Goal: Communication & Community: Answer question/provide support

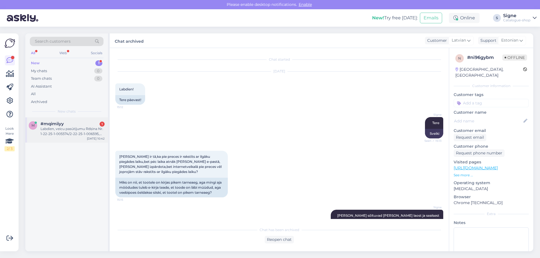
scroll to position [2604, 0]
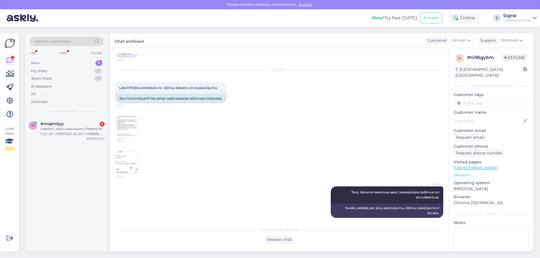
drag, startPoint x: 70, startPoint y: 132, endPoint x: 174, endPoint y: 138, distance: 103.9
click at [71, 133] on div "Labdien, veicu pasūtījumu Rēķina Nr. 1-22-25-1-005574/2-22-25-1-006595, par sum…" at bounding box center [72, 132] width 64 height 10
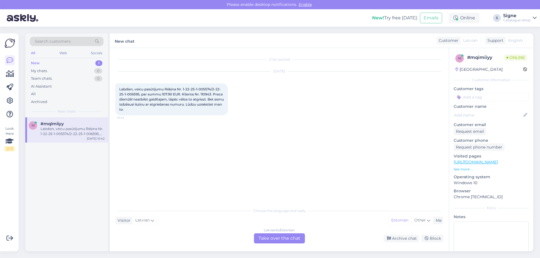
click at [273, 233] on div "Latvian to Estonian" at bounding box center [279, 230] width 31 height 5
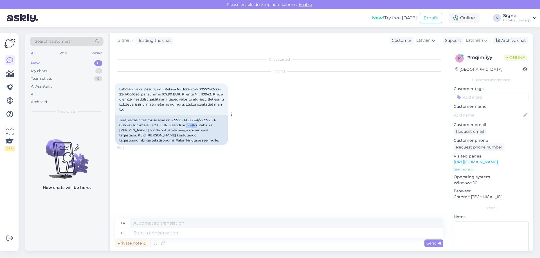
drag, startPoint x: 188, startPoint y: 125, endPoint x: 196, endPoint y: 127, distance: 8.8
click at [197, 125] on div "Tere, esitasin tellimuse arve nr 1-22-25-1-005574/2-22-25-1-006595 summale 107.…" at bounding box center [171, 131] width 112 height 30
copy div "11094"
click at [137, 235] on textarea at bounding box center [286, 234] width 313 height 10
type textarea "Tere, k"
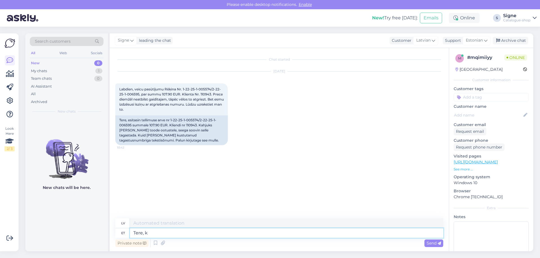
type textarea "Sveiki,"
type textarea "Tere, kahjuks m"
type textarea "Sveiki, diemžēl"
type textarea "Tere, kahjuks meil"
type textarea "Sveiki, diemžēl mēs"
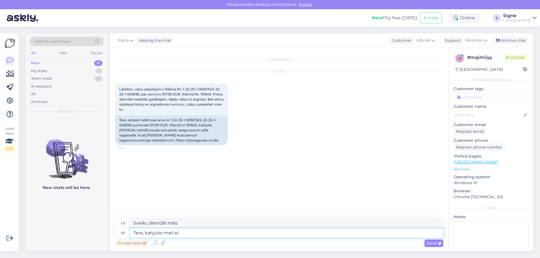
type textarea "Tere, kahjuks meil ei o"
type textarea "Sveiki, diemžēl mums nav"
type textarea "Tere, kahjuks [PERSON_NAME] ole teile"
type textarea "Sveiki, diemžēl mums nav nekā priekš jums."
type textarea "Tere, kahjuks [PERSON_NAME] ole teile saadetud"
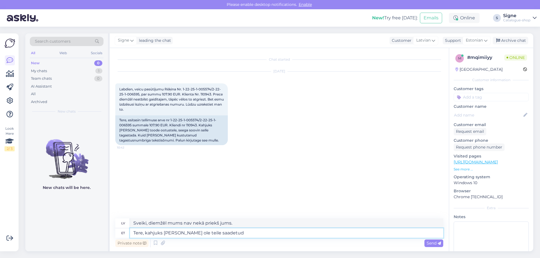
type textarea "Sveiki, diemžēl mēs neesam jums [DEMOGRAPHIC_DATA] e-pastu."
type textarea "Tere, kahjuks [PERSON_NAME] ole teile saadetud tagastuskoodi, s"
type textarea "Sveiki, diemžēl mums nav nosūtīts atgriešanas kods."
type textarea "Tere, kahjuks [PERSON_NAME] ole teile saadetud tagastuskoodi, selle"
type textarea "Sveiki, diemžēl mums nav nosūtīts atgriešanas kods, tas ir"
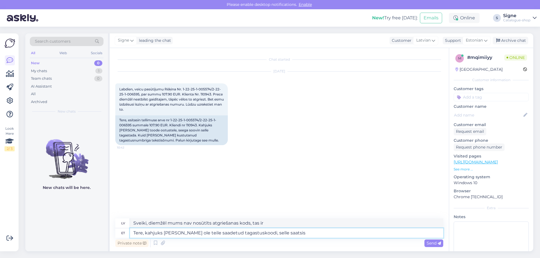
type textarea "Tere, kahjuks [PERSON_NAME] ole teile saadetud tagastuskoodi, selle saatsis"
type textarea "Sveiki, diemžēl mums nav nosūtīts atgriešanas kods, [GEOGRAPHIC_DATA], nosūtiet…"
type textarea "Tere, kahjuks [PERSON_NAME] ole teile saadetud tagastuskoodi, selle saatsis tei…"
type textarea "Sveiki, diemžēl mums nav jums [DEMOGRAPHIC_DATA] atgriešanas koda, to jums nosū…"
type textarea "Tere, kahjuks [PERSON_NAME] ole teile saadetud tagastuskoodi, selle saatsis tei…"
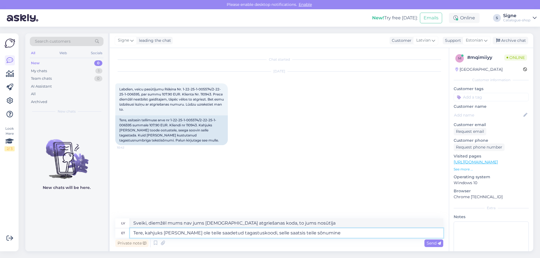
type textarea "Sveiki, diemžēl mēs neesam jums [DEMOGRAPHIC_DATA] atgriešanas kodu, tas tika n…"
type textarea "Tere, kahjuks [PERSON_NAME] ole teile saadetud tagastuskoodi, selle saatsis tei…"
type textarea "Sveiki, diemžēl mēs neesam jums [DEMOGRAPHIC_DATA] atgriešanas kodu, tas jums t…"
click at [316, 234] on textarea "Tere, kahjuks [PERSON_NAME] ole teile saadetud tagastuskoodi, selle saatsis tei…" at bounding box center [286, 234] width 313 height 10
type textarea "Tere, kahjuks [PERSON_NAME] ole teile saadetud tagastuskoodi, selle saatsis tei…"
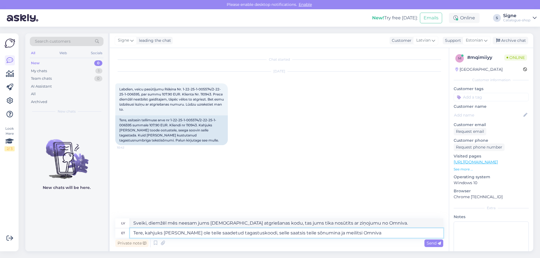
type textarea "Sveiki, diemžēl mēs neesam jums [DEMOGRAPHIC_DATA] atgriešanas kodu, tas jums t…"
click at [372, 234] on textarea "Tere, kahjuks [PERSON_NAME] ole teile saadetud tagastuskoodi, selle saatsis tei…" at bounding box center [286, 234] width 313 height 10
type textarea "Tere, kahjuks [PERSON_NAME] ole teile saadetud tagastuskoodi, selle saatsis tei…"
click at [435, 242] on span "Send" at bounding box center [434, 243] width 14 height 5
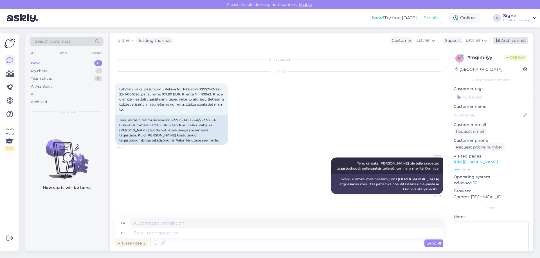
click at [514, 38] on div "Archive chat" at bounding box center [510, 41] width 35 height 8
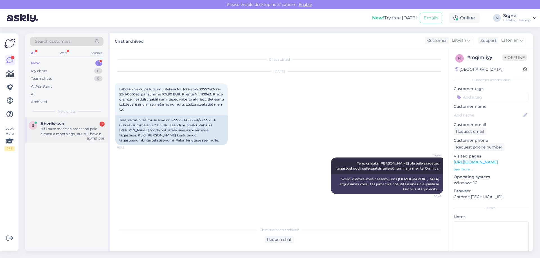
click at [98, 133] on div "Hi! I have made an order and paid almost a month ago, but still have no informa…" at bounding box center [72, 132] width 64 height 10
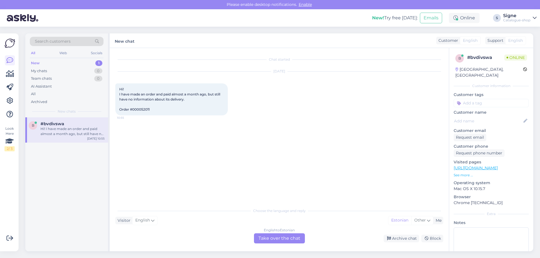
click at [291, 244] on div "Chat started [DATE] Hi! I have made an order and paid almost a month ago, but s…" at bounding box center [279, 150] width 339 height 204
click at [287, 236] on div "English to Estonian Take over the chat" at bounding box center [279, 239] width 51 height 10
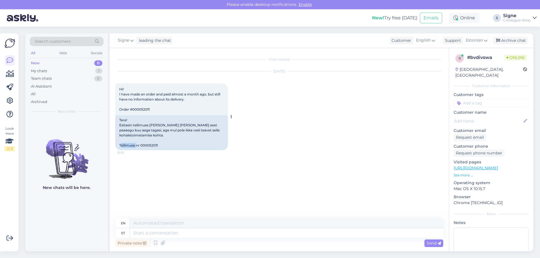
drag, startPoint x: 141, startPoint y: 145, endPoint x: 162, endPoint y: 148, distance: 20.5
click at [162, 148] on div "Tere! Esitasin tellimuse [PERSON_NAME] [PERSON_NAME] eest peaaegu kuu aega taga…" at bounding box center [171, 133] width 112 height 35
copy div "000052011"
click at [476, 134] on div "Request email" at bounding box center [470, 138] width 33 height 8
click at [168, 233] on textarea at bounding box center [286, 234] width 313 height 10
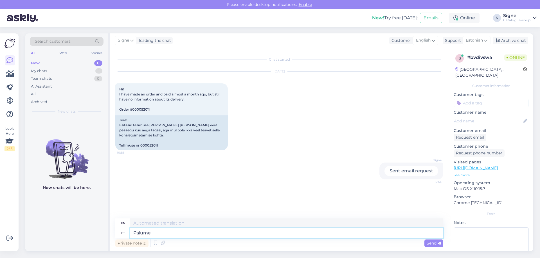
type textarea "Palume t"
type textarea "Please"
type textarea "Palume tellija"
type textarea "We ask the customer"
type textarea "Palume tellija ees ja"
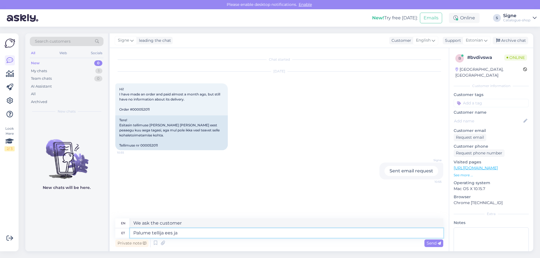
type textarea "We ask the customer and"
type textarea "Palume tellija ees ja perenime."
type textarea "We ask for the subscriber's first and last name."
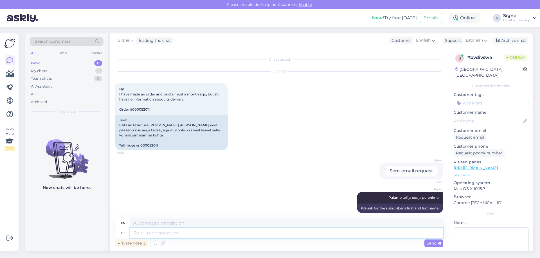
scroll to position [6, 0]
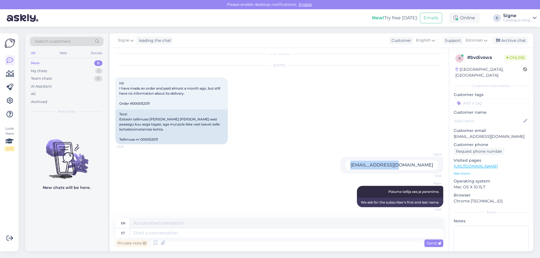
drag, startPoint x: 430, startPoint y: 164, endPoint x: 378, endPoint y: 166, distance: 51.5
click at [378, 166] on div "Signe [EMAIL_ADDRESS][DOMAIN_NAME] 10:55" at bounding box center [391, 165] width 103 height 17
copy div "[EMAIL_ADDRESS][DOMAIN_NAME]"
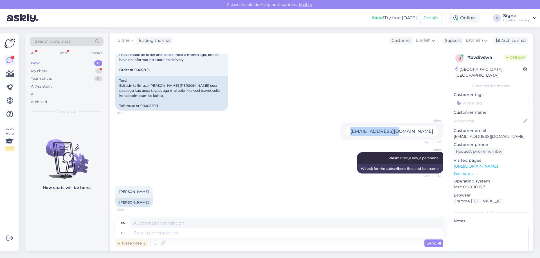
drag, startPoint x: 129, startPoint y: 204, endPoint x: 145, endPoint y: 213, distance: 18.9
click at [148, 205] on div "[PERSON_NAME]" at bounding box center [133, 203] width 37 height 10
copy div "Nikolaitšuk"
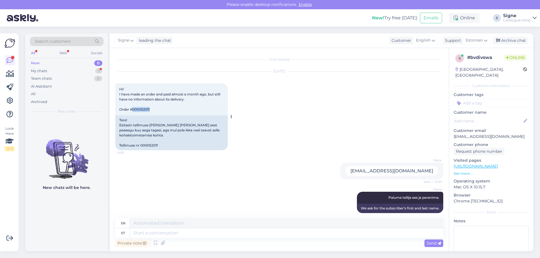
drag, startPoint x: 151, startPoint y: 110, endPoint x: 132, endPoint y: 111, distance: 18.9
click at [132, 111] on div "Hi! I have made an order and paid almost a month ago, but still have no informa…" at bounding box center [171, 100] width 112 height 32
copy span "000052011"
drag, startPoint x: 428, startPoint y: 171, endPoint x: 384, endPoint y: 173, distance: 43.4
click at [384, 173] on div "[EMAIL_ADDRESS][DOMAIN_NAME]" at bounding box center [391, 171] width 93 height 10
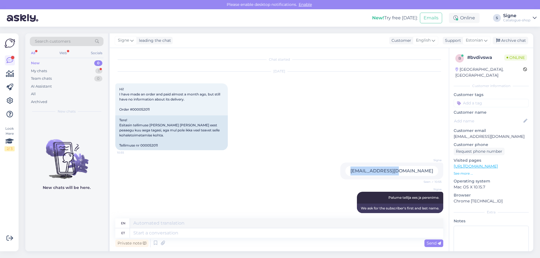
copy div "[EMAIL_ADDRESS][DOMAIN_NAME]"
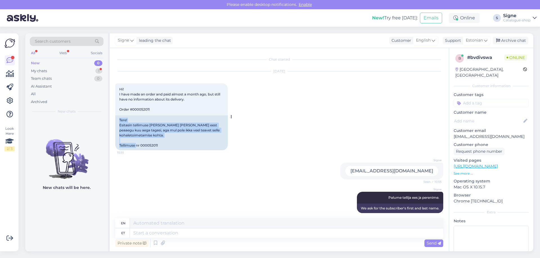
drag, startPoint x: 117, startPoint y: 118, endPoint x: 179, endPoint y: 150, distance: 69.4
click at [179, 150] on div "Tere! Esitasin tellimuse [PERSON_NAME] [PERSON_NAME] eest peaaegu kuu aega taga…" at bounding box center [171, 133] width 112 height 35
copy div "Tere! Esitasin tellimuse [PERSON_NAME] [PERSON_NAME] eest peaaegu kuu aega taga…"
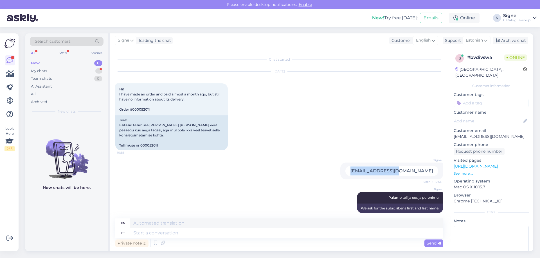
drag, startPoint x: 383, startPoint y: 171, endPoint x: 435, endPoint y: 179, distance: 52.4
click at [438, 177] on div "Signe [EMAIL_ADDRESS][DOMAIN_NAME] Seen ✓ 10:55" at bounding box center [391, 171] width 103 height 17
copy div "[EMAIL_ADDRESS][DOMAIN_NAME]"
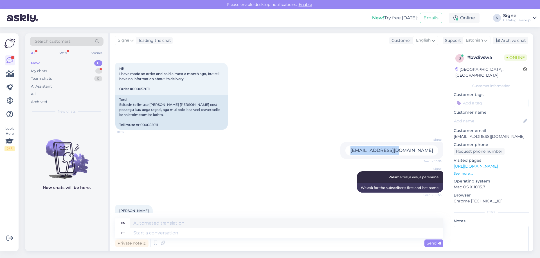
scroll to position [40, 0]
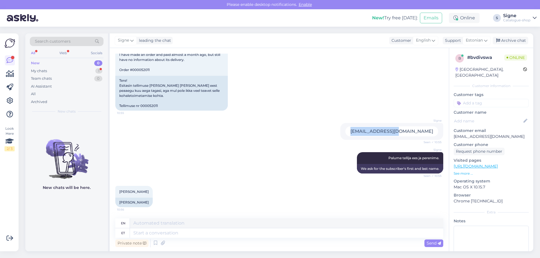
drag, startPoint x: 150, startPoint y: 203, endPoint x: 109, endPoint y: 201, distance: 40.9
click at [109, 201] on div "Search customers All Web Socials New 0 My chats 1 Team chats 0 AI Assistant All…" at bounding box center [279, 142] width 508 height 218
click at [129, 203] on div "[PERSON_NAME]" at bounding box center [133, 203] width 37 height 10
drag, startPoint x: 118, startPoint y: 202, endPoint x: 148, endPoint y: 205, distance: 30.2
click at [148, 205] on div "[PERSON_NAME]" at bounding box center [133, 203] width 37 height 10
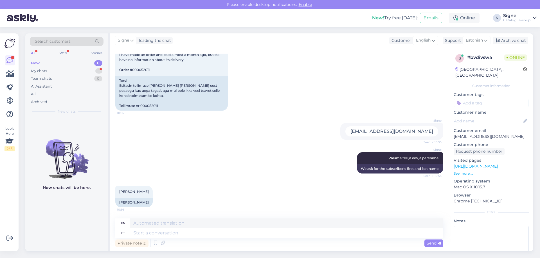
copy div "[PERSON_NAME]"
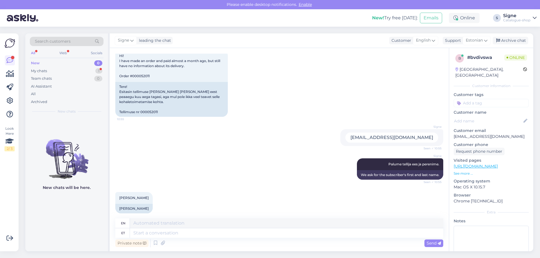
scroll to position [104, 0]
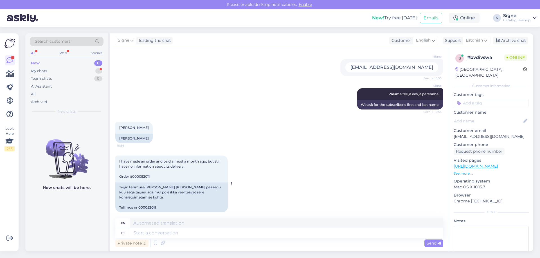
click at [154, 205] on div "Tegin tellimuse [PERSON_NAME] [PERSON_NAME] peaaegu kuu aega tagasi, aga mul po…" at bounding box center [171, 198] width 112 height 30
drag, startPoint x: 160, startPoint y: 202, endPoint x: 140, endPoint y: 203, distance: 20.3
click at [140, 203] on div "Tegin tellimuse [PERSON_NAME] [PERSON_NAME] peaaegu kuu aega tagasi, aga mul po…" at bounding box center [171, 198] width 112 height 30
copy div "000052011"
click at [138, 228] on textarea at bounding box center [286, 224] width 313 height 10
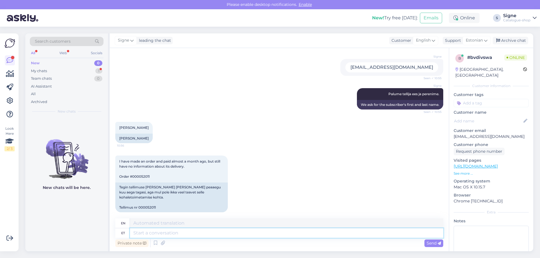
click at [152, 233] on textarea at bounding box center [286, 234] width 313 height 10
type textarea "Tere,"
type textarea "Hello,"
type textarea "Tere, täname i"
type textarea "Hello, thank you."
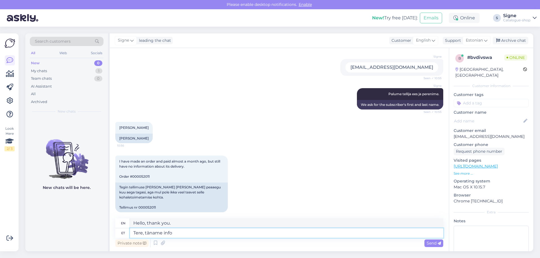
type textarea "Tere, täname info j"
type textarea "Hi, thanks for the info."
type textarea "Tere, täname info ja"
type textarea "Hello, thanks for the info and"
type textarea "Tere, täname info ja päringu ee"
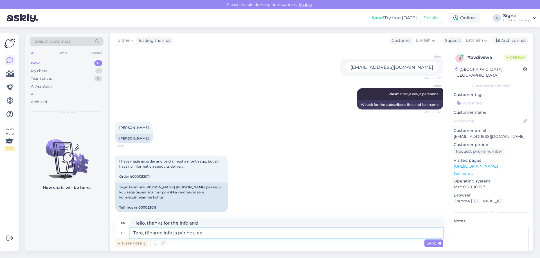
type textarea "Hello, thank you for the information and inquiry."
type textarea "Tere, täname info ja päringu eest. va"
type textarea "Hello, thank you for the information and inquiry. vat"
type textarea "Tere, täname info ja päringu eest."
type textarea "Hello, thank you for the information and inquiry."
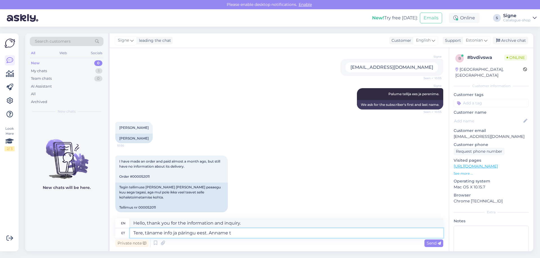
type textarea "Tere, täname info ja päringu eest. Anname te"
type textarea "Hello, thank you for the information and inquiry. We will give"
type textarea "Tere, täname info ja päringu eest. [GEOGRAPHIC_DATA] teile"
type textarea "Hello, thank you for your information and inquiry. We will give you"
type textarea "Tere, täname info ja päringu eest. Anname teile infot e"
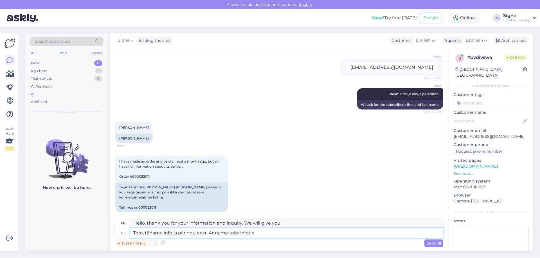
type textarea "Hello, thank you for your information and inquiry. We will provide you with inf…"
type textarea "Tere, täname info ja päringu eest. Anname teile infot esimesel"
type textarea "Hello, thank you for your information and inquiry. We will get back to you as s…"
type textarea "Tere, täname info ja päringu eest. Anname teile infot esimesel võimalusel,"
type textarea "Hello, thank you for your information and inquiry. We will provide you with inf…"
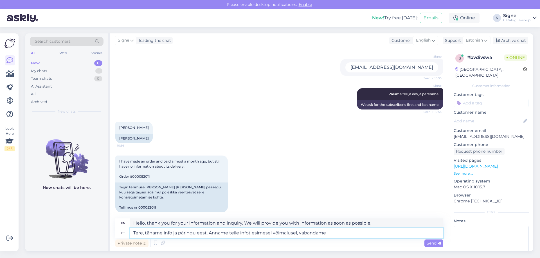
type textarea "Tere, täname info ja päringu eest. Anname teile infot esimesel võimalusel, vaba…"
type textarea "Hello, thank you for your information and inquiry. We will provide you with inf…"
type textarea "Tere, täname info ja päringu eest. Anname teile infot esimesel võimalusel, vaba…"
type textarea "Hello, thank you for your information and inquiry. We will provide you with inf…"
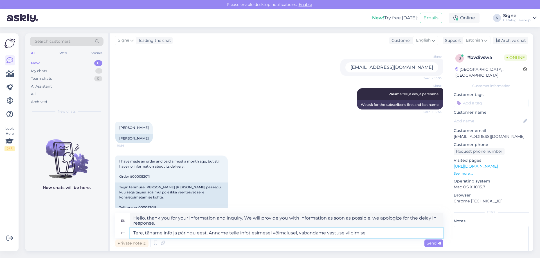
type textarea "Tere, täname info ja päringu eest. Anname teile infot esimesel võimalusel, vaba…"
type textarea "Hello, thank you for your information and inquiry. We will provide you with inf…"
type textarea "Tere, täname info ja päringu eest. Anname teile infot esimesel võimalusel, vaba…"
type textarea "Hello, thank you for your information and inquiry. We will provide you with inf…"
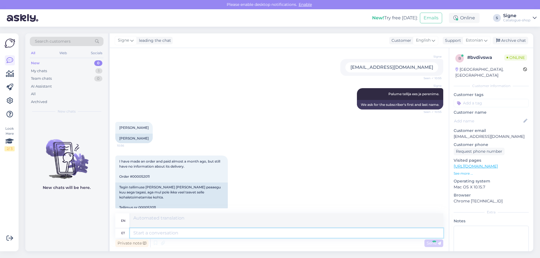
scroll to position [153, 0]
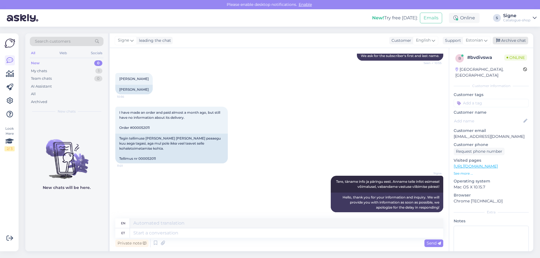
click at [510, 43] on div "Archive chat" at bounding box center [510, 41] width 35 height 8
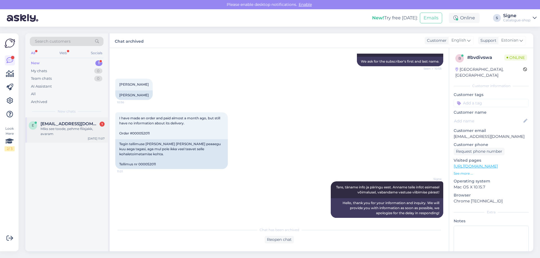
drag, startPoint x: 68, startPoint y: 119, endPoint x: 68, endPoint y: 125, distance: 5.6
click at [68, 120] on div "e [EMAIL_ADDRESS][DOMAIN_NAME] 1 Miks see toode, pehme fliisjakk, avaram [DATE]…" at bounding box center [66, 130] width 83 height 25
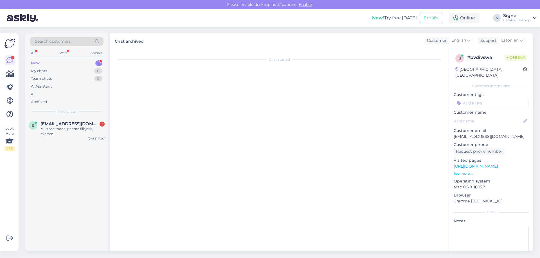
scroll to position [102, 0]
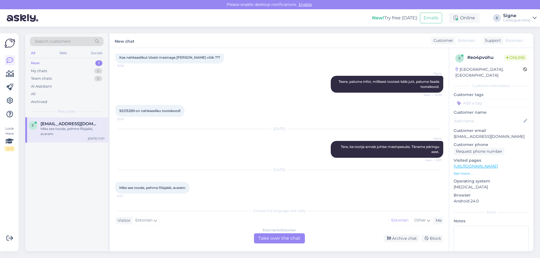
click at [284, 238] on div "Estonian to Estonian Take over the chat" at bounding box center [279, 239] width 51 height 10
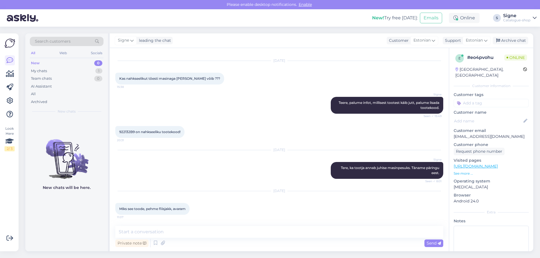
scroll to position [81, 0]
click at [483, 164] on link "[URL][DOMAIN_NAME]" at bounding box center [476, 166] width 44 height 5
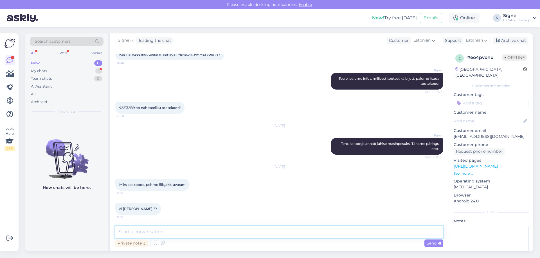
click at [135, 232] on textarea at bounding box center [279, 232] width 328 height 12
type textarea "Tere, palun infot, millisest jakist käib jutt."
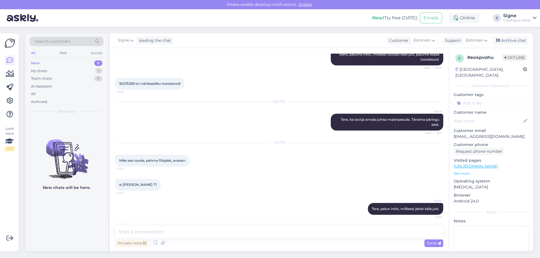
click at [134, 186] on span "ei [PERSON_NAME] ??" at bounding box center [138, 185] width 38 height 4
click at [516, 43] on div "Archive chat" at bounding box center [510, 41] width 35 height 8
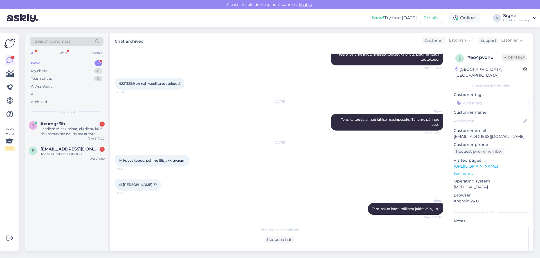
scroll to position [156, 0]
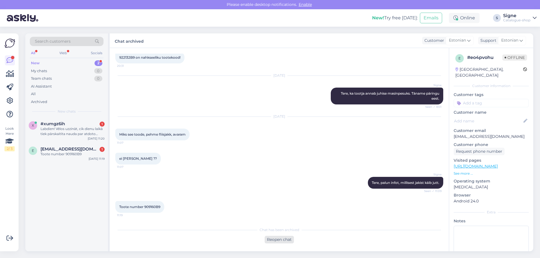
click at [273, 238] on div "Reopen chat" at bounding box center [279, 240] width 29 height 8
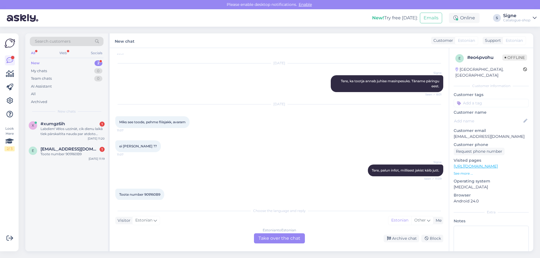
scroll to position [175, 0]
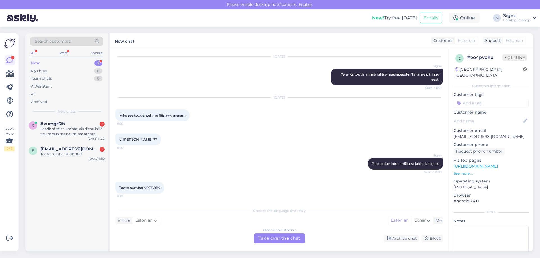
click at [267, 238] on div "Estonian to Estonian Take over the chat" at bounding box center [279, 239] width 51 height 10
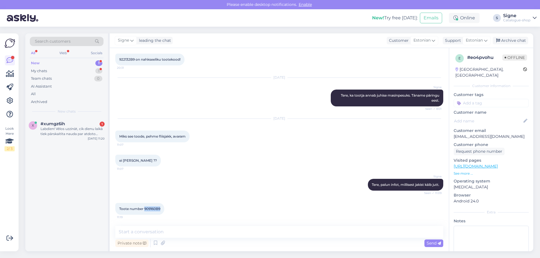
drag, startPoint x: 145, startPoint y: 208, endPoint x: 162, endPoint y: 210, distance: 17.0
click at [162, 210] on div "Toote number 909160B9 11:19" at bounding box center [139, 209] width 49 height 12
click at [465, 164] on link "[URL][DOMAIN_NAME]" at bounding box center [476, 166] width 44 height 5
drag, startPoint x: 150, startPoint y: 237, endPoint x: 149, endPoint y: 232, distance: 5.0
click at [150, 236] on textarea at bounding box center [279, 232] width 328 height 12
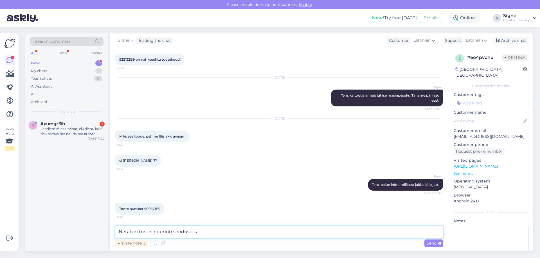
click at [125, 230] on textarea "Netatud tootel puudub soodustus" at bounding box center [279, 232] width 328 height 12
click at [210, 231] on textarea "Nimetatud tootel puudub soodustus" at bounding box center [279, 232] width 328 height 12
type textarea "Nimetatud tootel puudub soodustus."
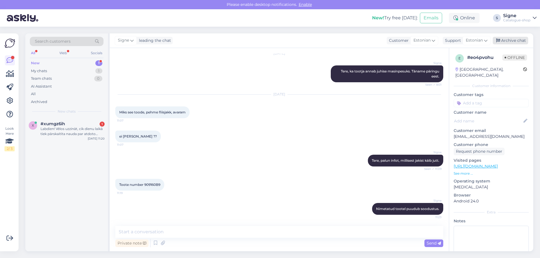
click at [516, 42] on div "Archive chat" at bounding box center [510, 41] width 35 height 8
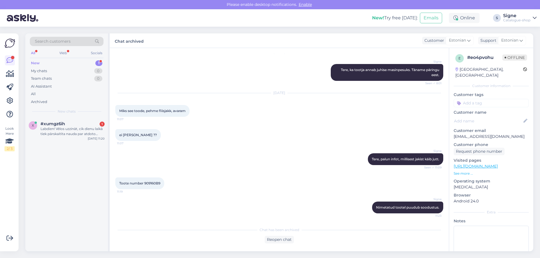
scroll to position [180, 0]
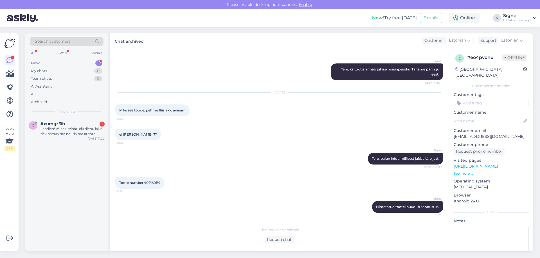
drag, startPoint x: 52, startPoint y: 130, endPoint x: 128, endPoint y: 143, distance: 77.3
click at [52, 130] on div "Labdien! Vēlos uzzināt, cik dienu laikā tiek pārskaitīta nauda par atdoto preci…" at bounding box center [72, 132] width 64 height 10
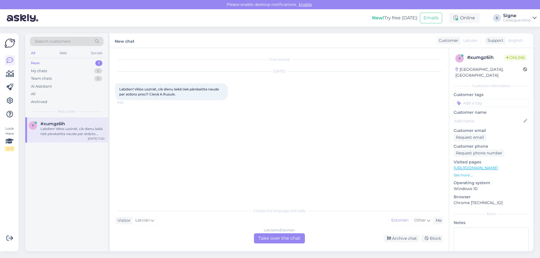
drag, startPoint x: 276, startPoint y: 239, endPoint x: 254, endPoint y: 203, distance: 41.8
click at [275, 239] on div "[DEMOGRAPHIC_DATA] to Estonian Take over the chat" at bounding box center [279, 239] width 51 height 10
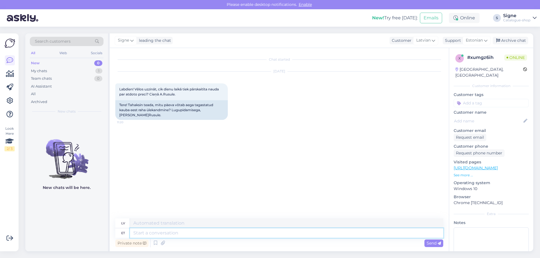
click at [134, 235] on textarea at bounding box center [286, 234] width 313 height 10
type textarea "Tere,"
type textarea "Sveiki,"
type textarea "Tere, tagastused"
type textarea "Sveiki, atgriešanās"
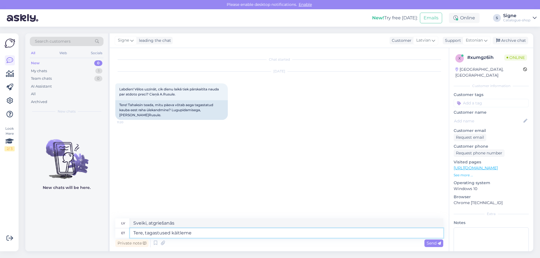
type textarea "Tere, tagastused käitleme"
type textarea "Sveiki, mēs nodarbojamies ar preču atgriešanu."
type textarea "Tere, tagastused käitleme ja"
type textarea "Sveiki, mēs apstrādājam preču atgriešanu un"
type textarea "Tere, tagastused käitleme ja vormistame"
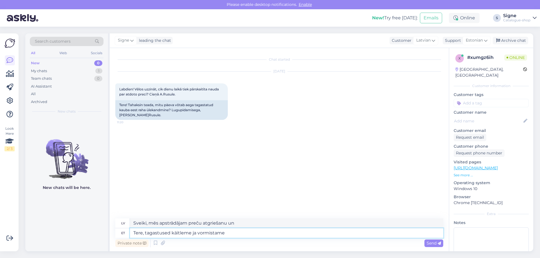
type textarea "Sveiki, mēs apstrādājam preču atgriešanu."
type textarea "Tere, tagastused käitleme ja vormistame 14-päeva"
type textarea "Sveiki, mēs apstrādājam un apstrādājam atgriešanu 14 dienu laikā."
type textarea "Tere, tagastused käitleme ja vormistame 14-päeva jooksul."
type textarea "Sveiki, mēs apstrādājam un pabeidzam atgriešanas pieprasījumus 14 dienu laikā."
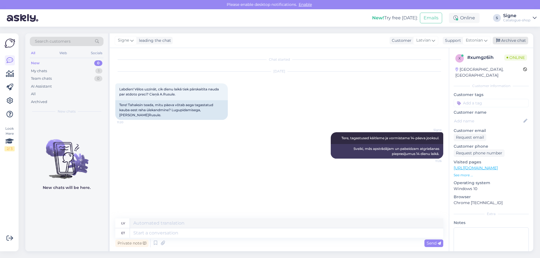
click at [510, 39] on div "Archive chat" at bounding box center [510, 41] width 35 height 8
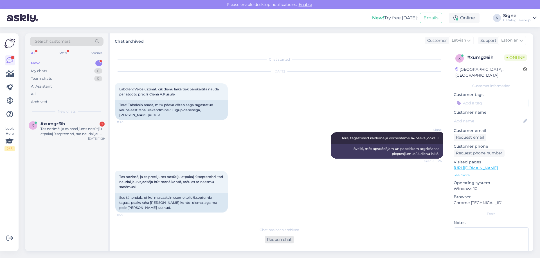
click at [280, 240] on div "Reopen chat" at bounding box center [279, 240] width 29 height 8
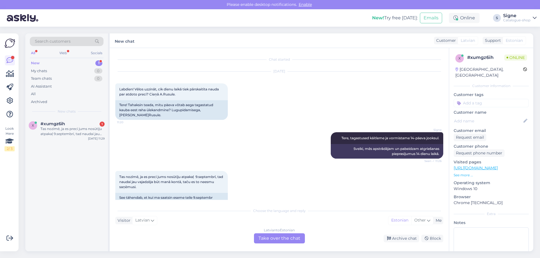
click at [279, 236] on div "[DEMOGRAPHIC_DATA] to Estonian Take over the chat" at bounding box center [279, 239] width 51 height 10
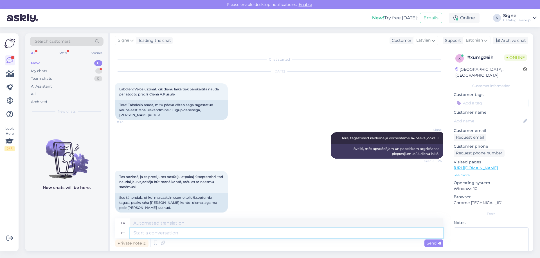
click at [141, 230] on textarea at bounding box center [286, 234] width 313 height 10
type textarea "T"
type textarea "Palume"
type textarea "Lūdzu"
type textarea "Palume te"
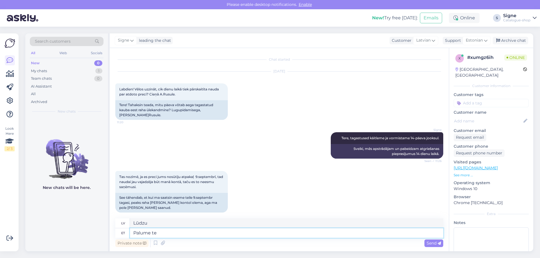
type textarea "Lūdzu,"
type textarea "Palume te"
type textarea "Lūdzu"
type textarea "Palume tellija"
type textarea "Mēs jautājam klientam"
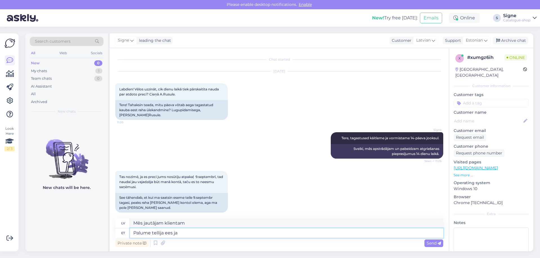
type textarea "Palume tellija ees ja"
type textarea "Mēs lūdzam klientu un"
type textarea "Palume tellija ees ja perenime"
type textarea "Mēs lūdzam abonenta vārdu un uzvārdu"
type textarea "Palume tellija ees ja perenime."
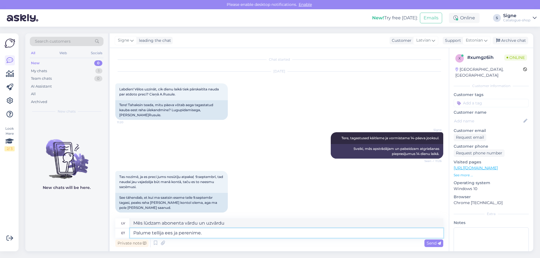
type textarea "[PERSON_NAME] abonenta vārdu un uzvārdu."
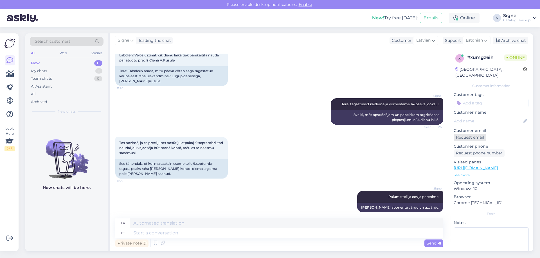
click at [472, 134] on div "Request email" at bounding box center [470, 138] width 33 height 8
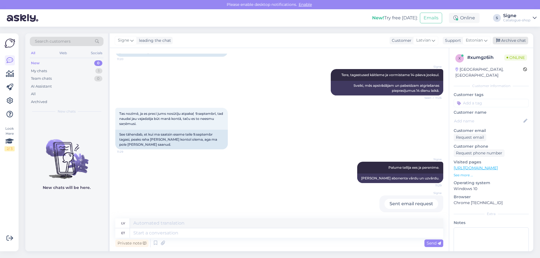
click at [512, 39] on div "Archive chat" at bounding box center [510, 41] width 35 height 8
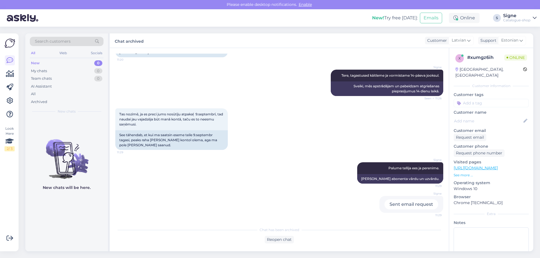
scroll to position [58, 0]
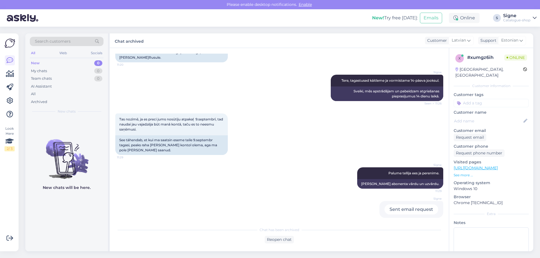
click at [197, 197] on div "Signe Sent email request 11:29" at bounding box center [279, 209] width 328 height 29
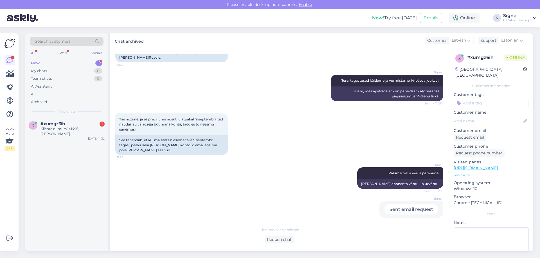
scroll to position [91, 0]
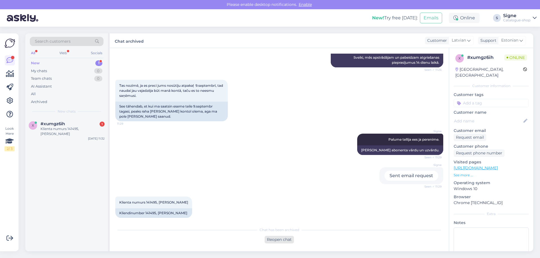
click at [274, 238] on div "Reopen chat" at bounding box center [279, 240] width 29 height 8
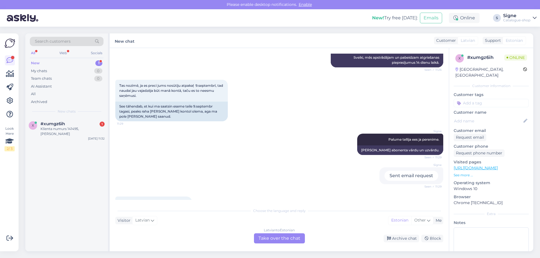
scroll to position [111, 0]
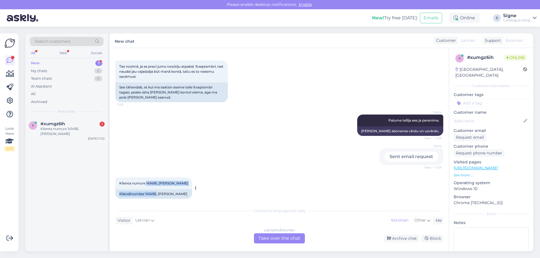
drag, startPoint x: 146, startPoint y: 198, endPoint x: 157, endPoint y: 191, distance: 13.3
click at [157, 191] on div "Klienta numurs 141495, [PERSON_NAME] Rusule 11:32 Kliendinumber 141495, [PERSON…" at bounding box center [153, 188] width 77 height 21
click at [156, 181] on span "Klienta numurs 141495, [PERSON_NAME]" at bounding box center [153, 183] width 69 height 4
drag, startPoint x: 147, startPoint y: 178, endPoint x: 157, endPoint y: 177, distance: 11.1
click at [157, 181] on span "Klienta numurs 141495, [PERSON_NAME]" at bounding box center [153, 183] width 69 height 4
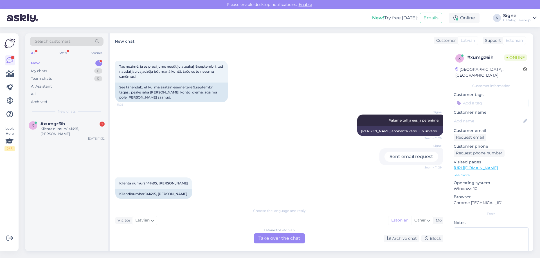
click at [274, 239] on div "[DEMOGRAPHIC_DATA] to Estonian Take over the chat" at bounding box center [279, 239] width 51 height 10
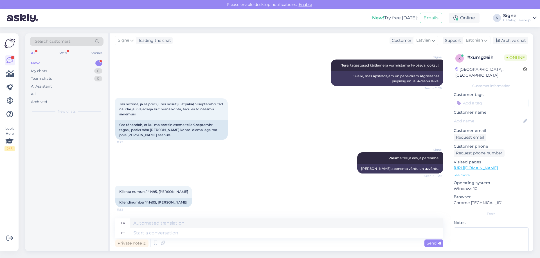
scroll to position [68, 0]
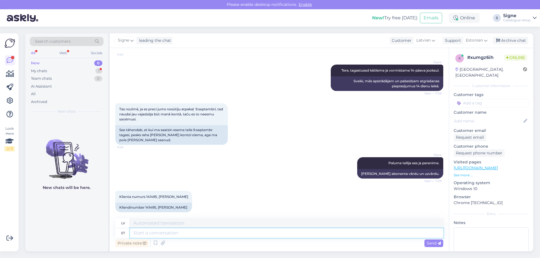
click at [153, 233] on textarea at bounding box center [286, 234] width 313 height 10
type textarea "Tere"
type textarea "Sveiki"
type textarea "Teie"
type textarea "Tu"
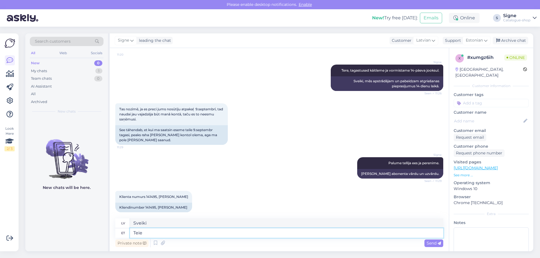
type textarea "Teie"
type textarea "Tavs"
type textarea "Teie tagastus"
type textarea "[PERSON_NAME] atgriešanās"
type textarea "Teie tagastus on"
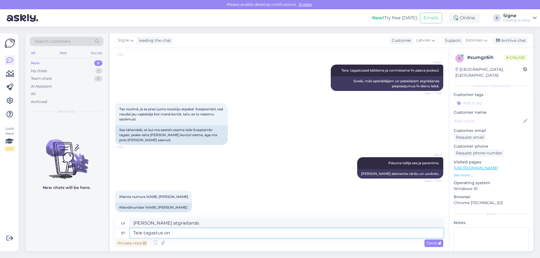
type textarea "[PERSON_NAME] atgriešanās ir"
type textarea "Teie tagastus on meieni"
type textarea "Tava atgriešanās ir sasniegusi mūs."
type textarea "Teie tagastus on meieni jõudnud ning"
type textarea "Tava atgriešanās ir sasniegusi mūs, un"
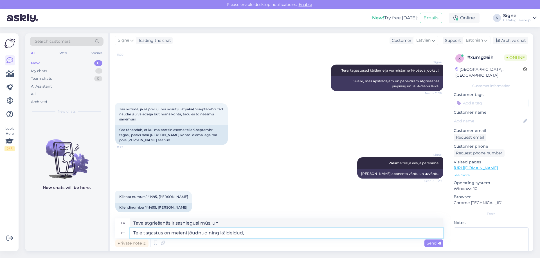
type textarea "Teie tagastus on meieni jõudnud ning käideldud, t"
type textarea "[PERSON_NAME] atgriešana ir saņemta un apstrādāta,"
type textarea "Teie tagastus on meieni jõudnud ning käideldud, tagastu"
type textarea "[PERSON_NAME] atgrieztā prece ir saņemta un apstrādāta, lūdzu, atgrieziet to."
type textarea "Teie tagastus on meieni jõudnud ning käideldud, tagastussumma"
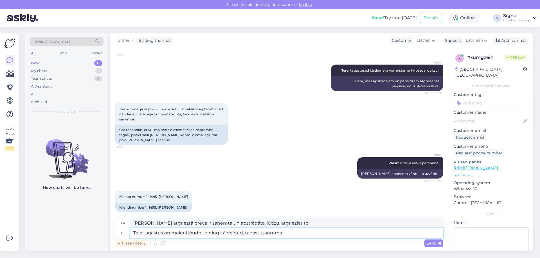
type textarea "[PERSON_NAME] atgriešana ir saņemta un apstrādāta, atmaksas summa"
type textarea "Teie tagastus on meieni jõudnud ning käideldud, tagastussumma kantake"
type textarea "[PERSON_NAME] atgriešana ir saņemta un apstrādāta, lūdzu, sedziet atmaksas summ…"
type textarea "Teie tagastus on meieni jõudnud ning käideldud, tagastussumma kantake teie"
type textarea "[PERSON_NAME] atgriešana ir saņemta un apstrādāta, atmaksas summa ir jūsu atbil…"
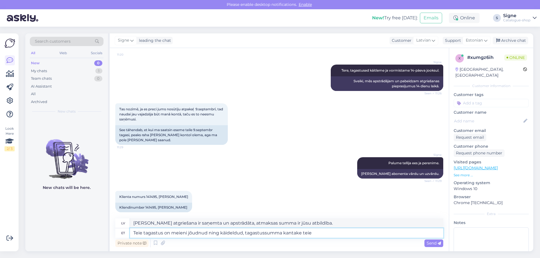
type textarea "Teie tagastus on meieni jõudnud ning käideldud, tagastussumma kantake teie p"
type textarea "[PERSON_NAME] atgriešana ir saņemta un apstrādāta, atmaksas summa ir jāsedz jum…"
type textarea "Teie tagastus on meieni jõudnud ning käideldud, tagastussumma kantake teie poolt"
type textarea "[PERSON_NAME] atgriešana ir saņemta un apstrādāta, jūs būsiet atbildīgs par atm…"
type textarea "Teie tagastus on meieni jõudnud ning käideldud, tagastussumma kantake teie pool…"
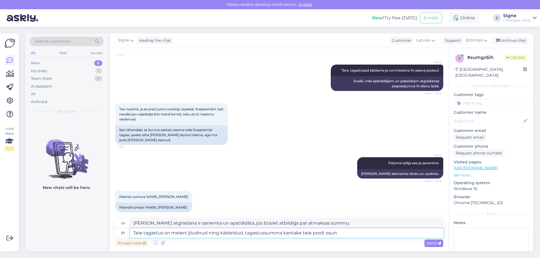
type textarea "[PERSON_NAME] atgriešana ir saņemta un apstrādāta, lūdzu, sedziet atmaksas summ…"
type textarea "Teie tagastus on meieni jõudnud ning käideldud, tagastussumma kantake teie pool…"
type textarea "[PERSON_NAME] atgriešana ir saņemta un apstrādāta, atmaksas summa tiks pārskait…"
click at [299, 233] on textarea "Teie tagastus on meieni jõudnud ning käideldud, tagastussumma kantake teie pool…" at bounding box center [286, 234] width 313 height 10
click at [361, 235] on textarea "Teie tagastus on meieni jõudnud ning käideldud, tagastussumma kantakse teie poo…" at bounding box center [286, 234] width 313 height 10
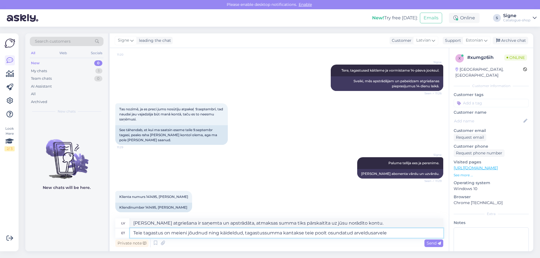
type textarea "Teie tagastus on meieni jõudnud ning käideldud, tagastussumma kantakse teie poo…"
type textarea "[PERSON_NAME] atgriešana ir saņemta un apstrādāta, atmaksas summa tiks pārskait…"
type textarea "Teie tagastus on meieni jõudnud ning käideldud, tagastussumma kantakse teie poo…"
type textarea "[PERSON_NAME] atgriešana ir saņemta un apstrādāta, atmaksas summa tiks pārskait…"
type textarea "Teie tagastus on meieni jõudnud ning käideldud, tagastussumma kantakse teie poo…"
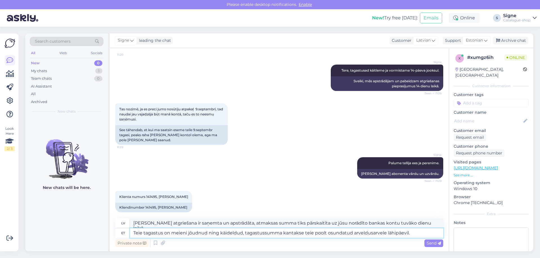
type textarea "[PERSON_NAME] atgriešana ir saņemta un apstrādāta, un atmaksas summa tiks pārsk…"
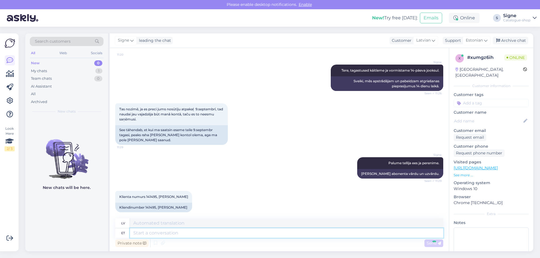
scroll to position [122, 0]
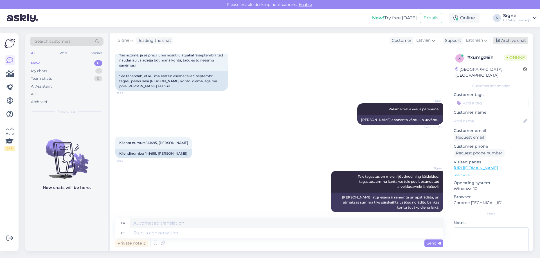
click at [514, 43] on div "Archive chat" at bounding box center [510, 41] width 35 height 8
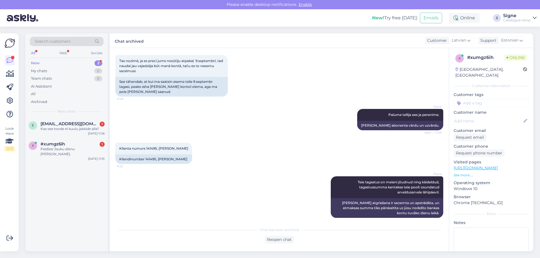
scroll to position [150, 0]
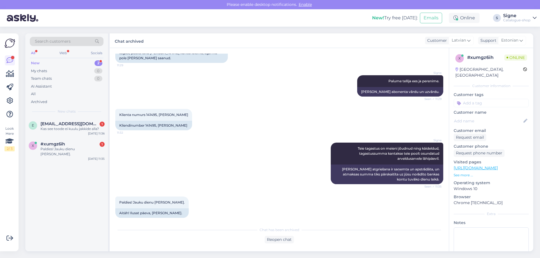
drag, startPoint x: 279, startPoint y: 242, endPoint x: 286, endPoint y: 230, distance: 13.7
click at [280, 241] on div "Reopen chat" at bounding box center [279, 240] width 29 height 8
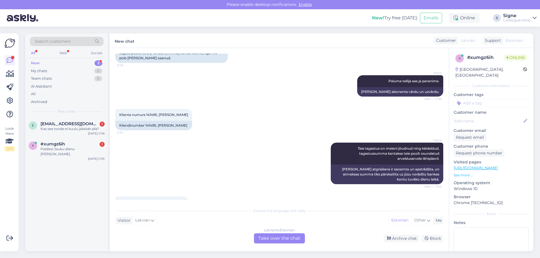
drag, startPoint x: 288, startPoint y: 240, endPoint x: 391, endPoint y: 167, distance: 125.9
click at [289, 240] on div "[DEMOGRAPHIC_DATA] to Estonian Take over the chat" at bounding box center [279, 239] width 51 height 10
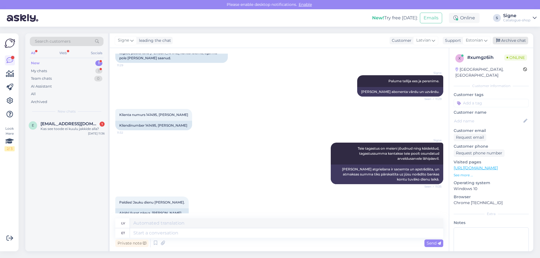
click at [519, 37] on div "Archive chat" at bounding box center [510, 41] width 35 height 8
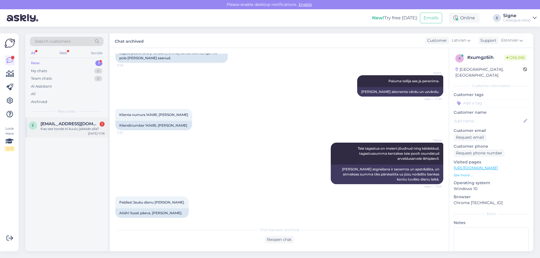
click at [58, 127] on div "Kas see toode ei kuulu jakkide alla?" at bounding box center [72, 129] width 64 height 5
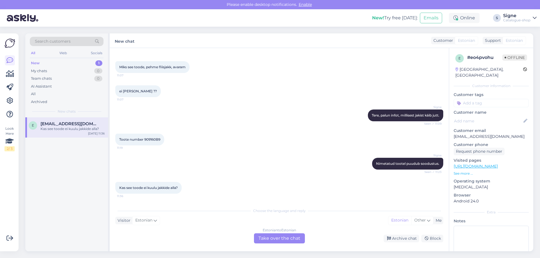
click at [282, 239] on div "Estonian to Estonian Take over the chat" at bounding box center [279, 239] width 51 height 10
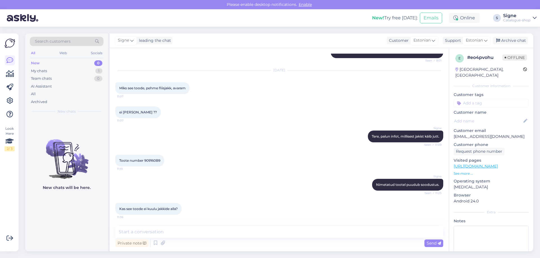
scroll to position [202, 0]
click at [150, 232] on textarea at bounding box center [279, 232] width 328 height 12
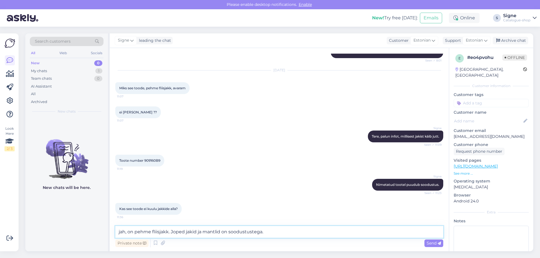
click at [121, 232] on textarea "jah, on pehme fliisjakk. Joped jakid ja mantlid on soodustustega." at bounding box center [279, 232] width 328 height 12
click at [186, 231] on textarea "Jah, on pehme fliisjakk. Joped jakid ja mantlid on soodustustega." at bounding box center [279, 232] width 328 height 12
type textarea "Jah, on pehme fliisjakk. [PERSON_NAME], jakid ja mantlid on soodustustega."
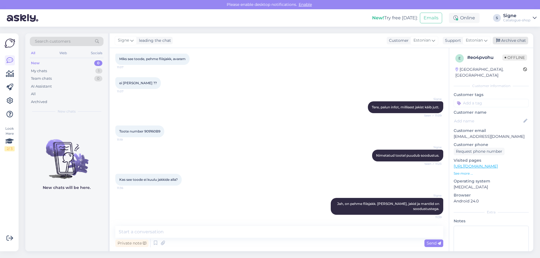
click at [509, 42] on div "Archive chat" at bounding box center [510, 41] width 35 height 8
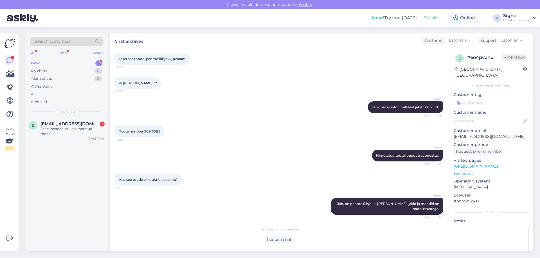
scroll to position [257, 0]
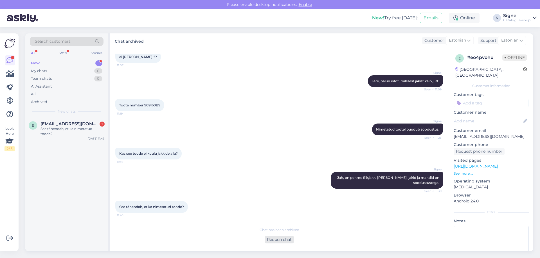
click at [274, 238] on div "Reopen chat" at bounding box center [279, 240] width 29 height 8
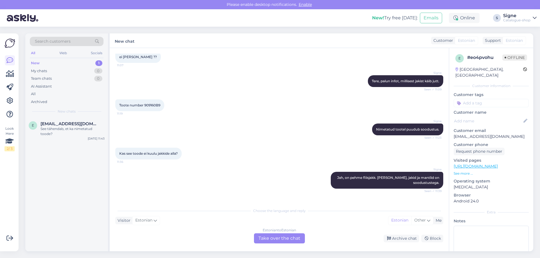
click at [282, 238] on div "Estonian to Estonian Take over the chat" at bounding box center [279, 239] width 51 height 10
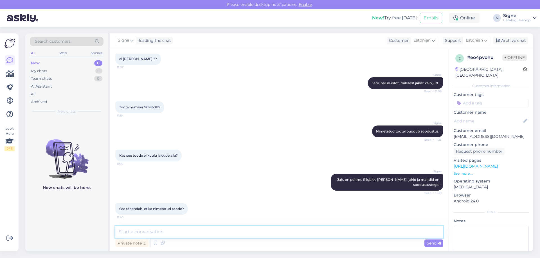
click at [149, 233] on textarea at bounding box center [279, 232] width 328 height 12
type textarea "kahjkus fliisjakil soodustus puudub."
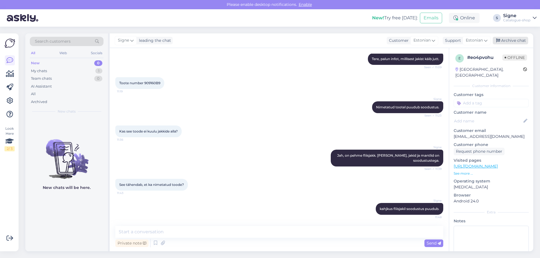
click at [505, 42] on div "Archive chat" at bounding box center [510, 41] width 35 height 8
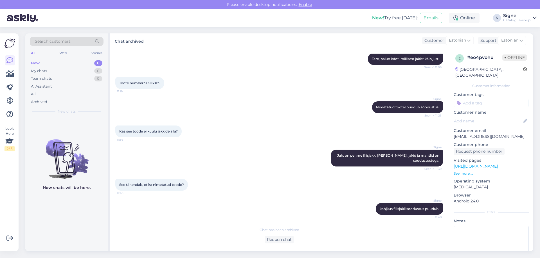
scroll to position [304, 0]
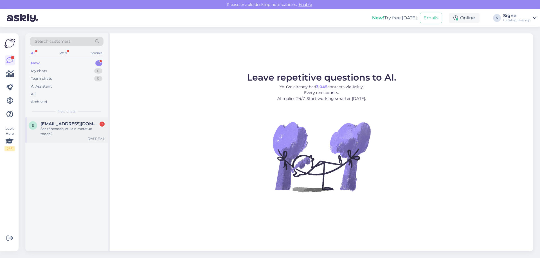
click at [60, 125] on span "[EMAIL_ADDRESS][DOMAIN_NAME]" at bounding box center [69, 123] width 58 height 5
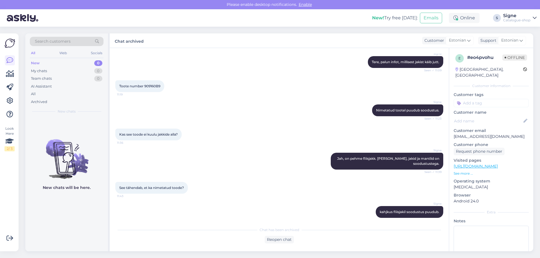
scroll to position [280, 0]
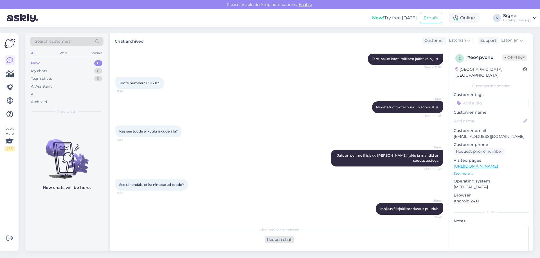
click at [282, 239] on div "Reopen chat" at bounding box center [279, 240] width 29 height 8
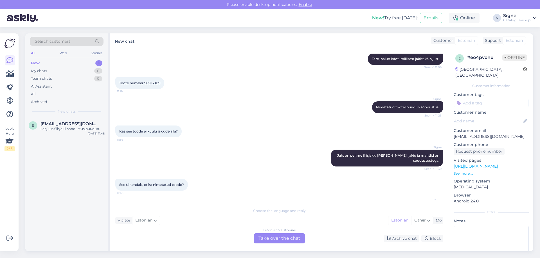
click at [268, 236] on div "Estonian to Estonian Take over the chat" at bounding box center [279, 239] width 51 height 10
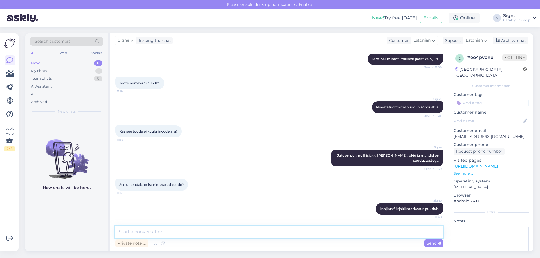
click at [141, 234] on textarea at bounding box center [279, 232] width 328 height 12
type textarea "Täname mõistmise eest."
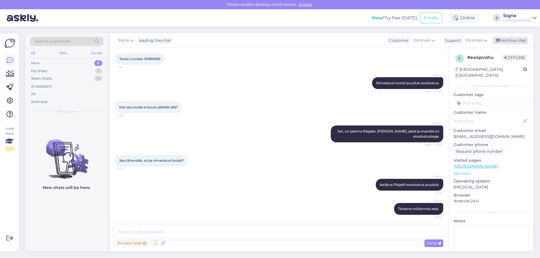
click at [516, 38] on div "Archive chat" at bounding box center [510, 41] width 35 height 8
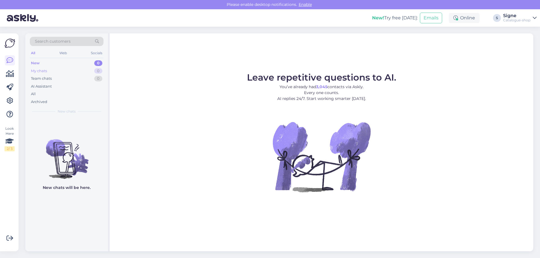
click at [45, 70] on div "My chats" at bounding box center [39, 71] width 16 height 6
click at [44, 71] on div "My chats" at bounding box center [39, 71] width 17 height 6
click at [44, 101] on div "Archived" at bounding box center [39, 102] width 16 height 6
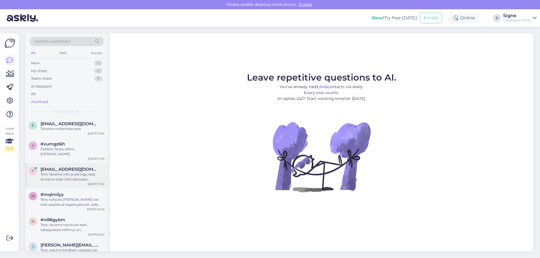
click at [78, 172] on div "Tere, täname info ja päringu eest. Anname teile infot esimesel võimalusel, vaba…" at bounding box center [72, 177] width 64 height 10
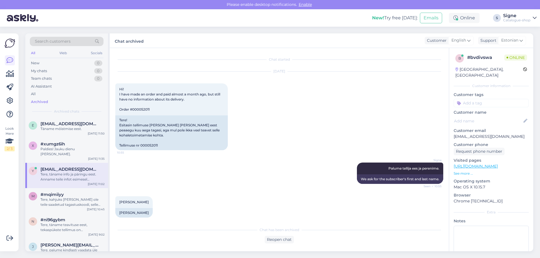
scroll to position [118, 0]
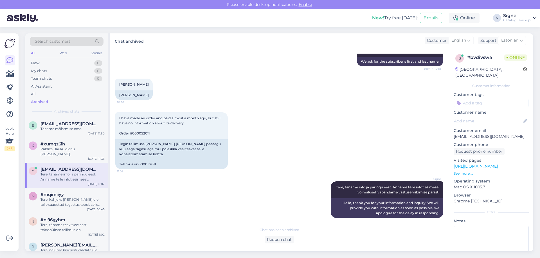
drag, startPoint x: 279, startPoint y: 240, endPoint x: 273, endPoint y: 235, distance: 7.4
click at [278, 240] on div "Reopen chat" at bounding box center [279, 240] width 29 height 8
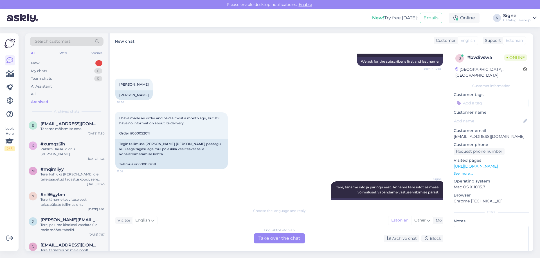
click at [286, 237] on div "English to Estonian Take over the chat" at bounding box center [279, 239] width 51 height 10
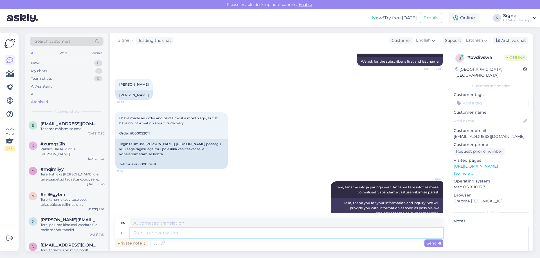
click at [145, 232] on textarea at bounding box center [286, 234] width 313 height 10
type textarea "Vabandame,"
type textarea "We apologize,"
type textarea "Vabandame, teie t"
type textarea "Sorry, you"
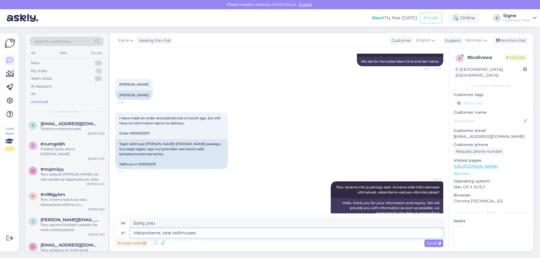
type textarea "Vabandame, teie tellimuses o"
type textarea "Sorry, your order"
type textarea "Vabandame, teie tellimuses oli"
type textarea "Sorry, your order had"
type textarea "Vabandame, teie tellimuses"
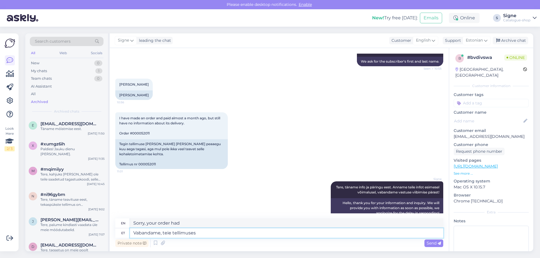
type textarea "Sorry, your order"
type textarea "Vabandame, teie tellimuses ei o"
type textarea "Sorry, your order does not include"
type textarea "Vabandame, teie tellimuses ei ole märgitud"
type textarea "Sorry, your order does not specify"
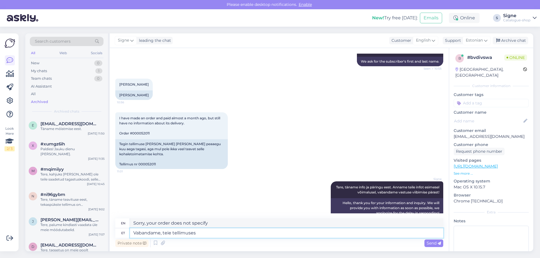
type textarea "Vabandame, teie tellimuses"
type textarea "Sorry, your order does not contain"
type textarea "Vabandame, teie tellimus"
type textarea "Sorry, your order does not include"
type textarea "Vabandame, teie tellimu"
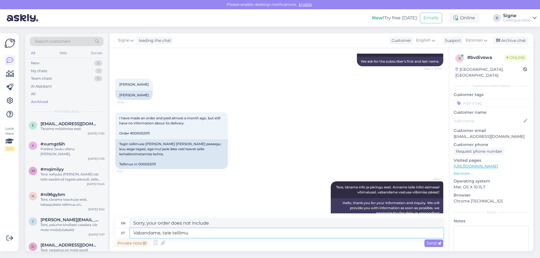
type textarea "Sorry, your order"
type textarea "Vabandame, teie"
type textarea "Sorry, you"
type textarea "Vabandame,"
type textarea "We apologize,"
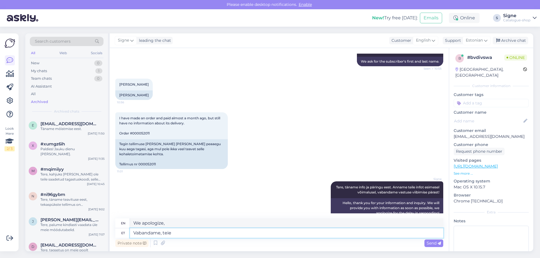
type textarea "Vabandame, teie t"
type textarea "Sorry, you"
type textarea "Vabandame, teie tellimus"
type textarea "Sorry, your order"
type textarea "Vabandame, teie tellimus o"
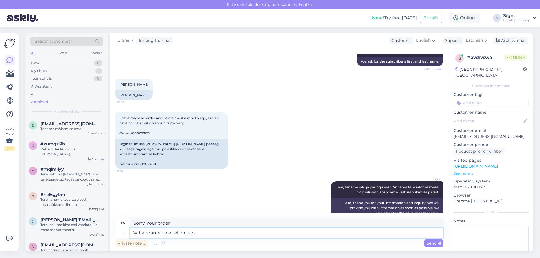
type textarea "Sorry, your order is"
type textarea "Vabandame, teie tellimus on väljastamisel"
type textarea "Sorry, your order is being shipped."
type textarea "Vabandame, teie tellimus on"
type textarea "Sorry, your order is"
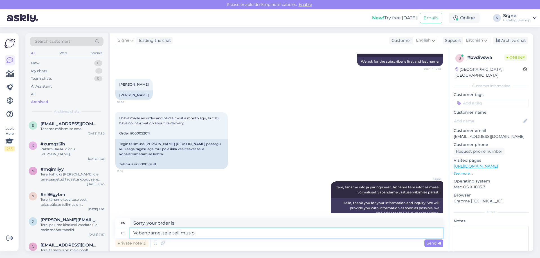
type textarea "Vabandame, teie tellimus"
type textarea "Sorry, your order"
type textarea "Vabandame, teie tellimuses on"
type textarea "Sorry, your order has"
paste textarea "975762B9"
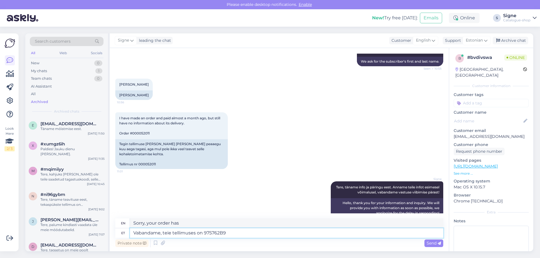
type textarea "Vabandame, teie tellimuses on 975762B9"
type textarea "Sorry, your order contains 975762B9"
type textarea "Vabandame, teie tellimuses on 975762B9 toode"
type textarea "Sorry, your order contains item 975762B9."
type textarea "Vabandame, teie tellimuses on 975762B9 toode suurusele"
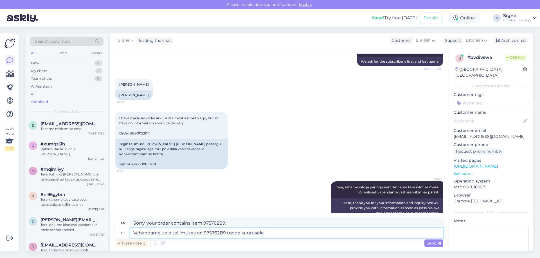
type textarea "Sorry, your order contains the product size 975762B9"
type textarea "Vabandame, teie tellimuses on 975762B9 toode suurusele 1 j"
type textarea "Sorry, your order contains item 975762B9 for size 1."
type textarea "Vabandame, teie tellimuses on 975762B9 toode suurusele 1 ja"
type textarea "Sorry, your order contains item 975762B9 for size 1 and"
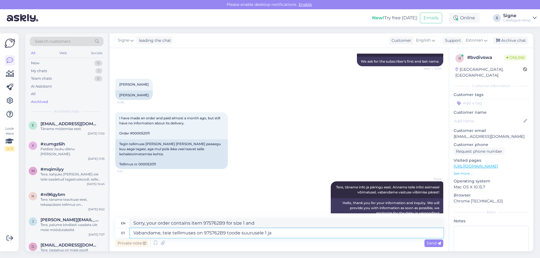
paste textarea "975762B9"
type textarea "Vabandame, teie tellimuses on 975762B9 toode suurusele 1 ja 975762B9"
type textarea "Sorry, your order contains 975762B9 for size 1 and 975762B9"
type textarea "Vabandame, teie tellimuses on 975762B9 toode suurusele 1 ja 975762B9 suuruse"
type textarea "Sorry, your order contains 975762B9 for size 1 and 975762B9 for size"
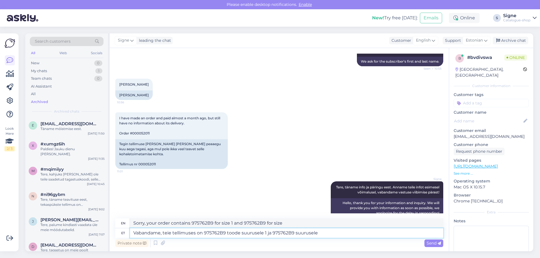
type textarea "Vabandame, teie tellimuses on 975762B9 toode suurusele 1 ja 975762B9 suurusele 1"
type textarea "Sorry, your order contains 975762B9 for size 1 and 975762B9 for size 1"
click at [295, 234] on textarea "Vabandame, teie tellimuses on 975762B9 toode suurusele 1 ja 975762B9 suurusele 1" at bounding box center [286, 234] width 313 height 10
click at [339, 236] on textarea "Vabandame, teie tellimuses on 975762B9 toode suurusele 1 ja 975762B9 toode suur…" at bounding box center [286, 234] width 313 height 10
type textarea "Vabandame, teie tellimuses on 975762B9 toode suurusele 1 ja 975762B9 toode suur…"
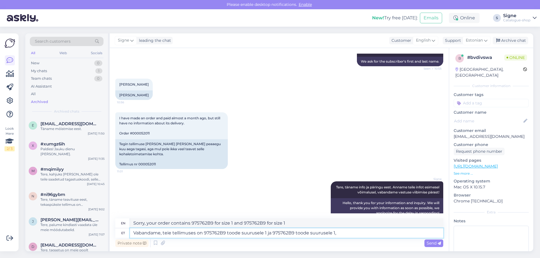
type textarea "Sorry, your order contains 975762B9 for size 1 and 975762B9 for size 1,"
type textarea "Vabandame, teie tellimuses on 975762B9 toode suurusele 1 ja 975762B9 toode suur…"
type textarea "Sorry, your order contains 975762B9 for size 1 and 975762B9 for size 1, so"
type textarea "Vabandame, teie tellimuses on 975762B9 toode suurusele 1 ja 975762B9 toode suur…"
type textarea "Sorry, your order contains 975762B9 for size 1 and 975762B9 for size 1, so 2"
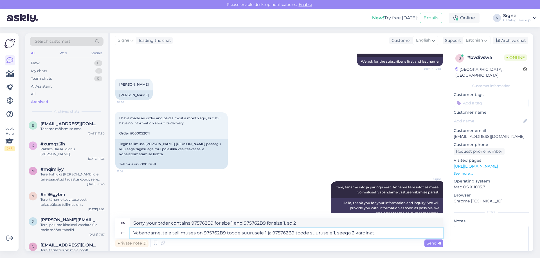
type textarea "Vabandame, teie tellimuses on 975762B9 toode suurusele 1 ja 975762B9 toode suur…"
type textarea "We're sorry, your order includes 975762B9 for size 1 and 975762B9 for size 1, s…"
type textarea "Vabandame, teie tellimuses on 975762B9 toode suurusele 1 ja 975762B9 toode suur…"
type textarea "We are sorry, your order contains 975762B9 for size 1 and 975762B9 for size 1, …"
type textarea "Vabandame, teie tellimuses on 975762B9 toode suurusele 1 ja 975762B9 toode suur…"
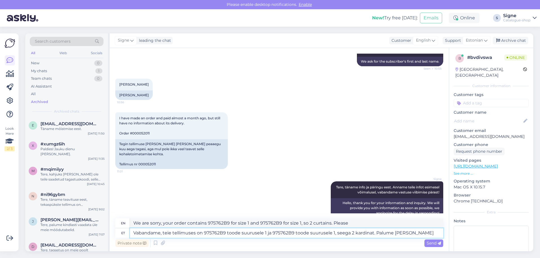
type textarea "Sorry, your order contains 975762B9 for size 1 and 975762B9 for size 1, so 2 cu…"
type textarea "Vabandame, teie tellimuses on 975762B9 toode suurusele 1 ja 975762B9 toode suur…"
type textarea "We are sorry, your order contains 975762B9 for size 1 and 975762B9 for size 1, …"
type textarea "Vabandame, teie tellimuses on 975762B9 toode suurusele 1 ja 975762B9 toode suur…"
type textarea "We are sorry, your order contains 975762B9 product for size 1 and 975762B9 prod…"
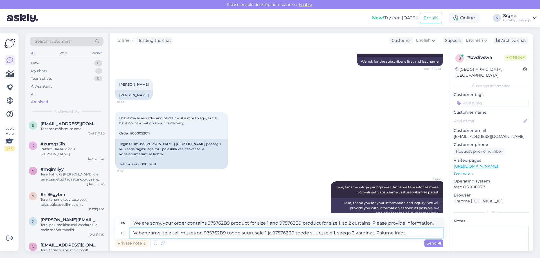
type textarea "Vabandame, teie tellimuses on 975762B9 toode suurusele 1 ja 975762B9 toode suur…"
type textarea "We apologize, your order contains 975762B9 product for size 1 and 975762B9 prod…"
type textarea "Vabandame, teie tellimuses on 975762B9 toode suurusele 1 ja 975762B9 toode suur…"
type textarea "Sorry, your order contains 975762B9 product for size 1 and 975762B9 product for…"
type textarea "Vabandame, teie tellimuses on 975762B9 toode suurusele 1 ja 975762B9 toode suur…"
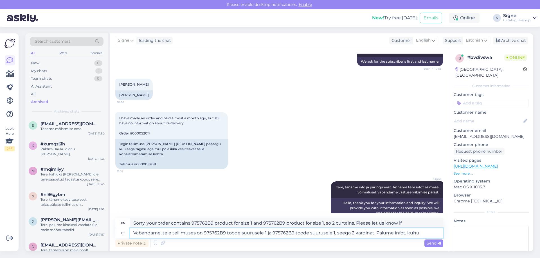
type textarea "Sorry, your order contains 975762B9 product for size 1 and 975762B9 product for…"
type textarea "Vabandame, teie tellimuses on 975762B9 toode suurusele 1 ja 975762B9 toode suur…"
type textarea "Sorry, your order contains 975762B9 product for size 1 and 975762B9 product for…"
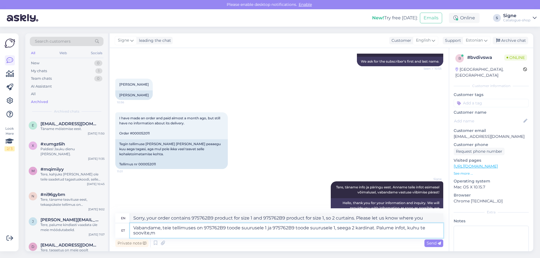
type textarea "Vabandame, teie tellimuses on 975762B9 toode suurusele 1 ja 975762B9 toode suur…"
type textarea "Sorry, your order contains 975762B9 product for size 1 and 975762B9 product for…"
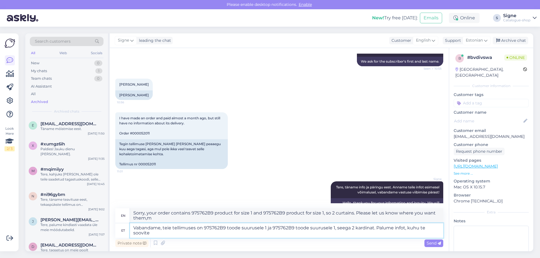
type textarea "Vabandame, teie tellimuses on 975762B9 toode suurusele 1 ja 975762B9 toode suur…"
type textarea "Sorry, your order contains 975762B9 for size 1 and 975762B9 for size 1, so 2 cu…"
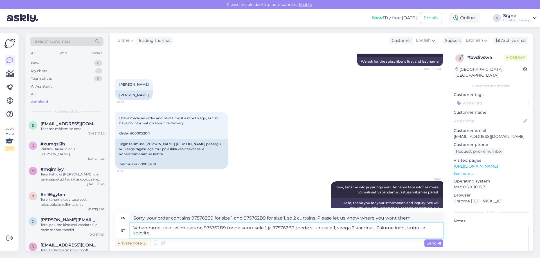
type textarea "Vabandame, teie tellimuses on 975762B9 toode suurusele 1 ja 975762B9 toode suur…"
type textarea "Sorry, your order contains 975762B9 for size 1 and 975762B9 for size 1, so 2 cu…"
type textarea "Vabandame, teie tellimuses on 975762B9 toode suurusele 1 ja 975762B9 toode suur…"
type textarea "We apologize, your order contains 975762B9 product for size 1 and 975762B9 prod…"
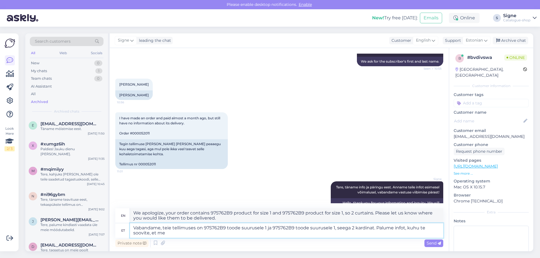
type textarea "Vabandame, teie tellimuses on 975762B9 toode suurusele 1 ja 975762B9 toode suur…"
type textarea "We apologize, your order contains 975762B9 product for size 1 and 975762B9 prod…"
type textarea "Vabandame, teie tellimuses on 975762B9 toode suurusele 1 ja 975762B9 toode suur…"
type textarea "Sorry, your order contains 975762B9 product for size 1 and 975762B9 product for…"
type textarea "Vabandame, teie tellimuses on 975762B9 toode suurusele 1 ja 975762B9 toode suur…"
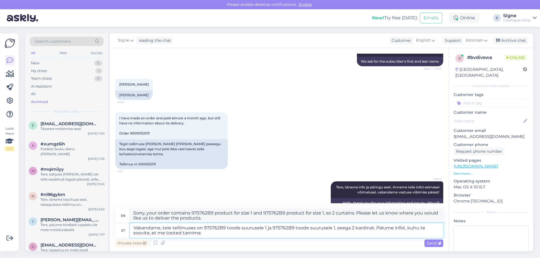
type textarea "We apologize, your order contains 975762B9 product for size 1 and 975762B9 prod…"
type textarea "Vabandame, teie tellimuses on 975762B9 toode suurusele 1 ja 975762B9 toode suur…"
type textarea "We apologize, your order contains 975762B9 product for size 1 and 975762B9 prod…"
type textarea "Vabandame, teie tellimuses on 975762B9 toode suurusele 1 ja 975762B9 toode suur…"
type textarea "Sorry, your order contains 975762B9 product for size 1 and 975762B9 product for…"
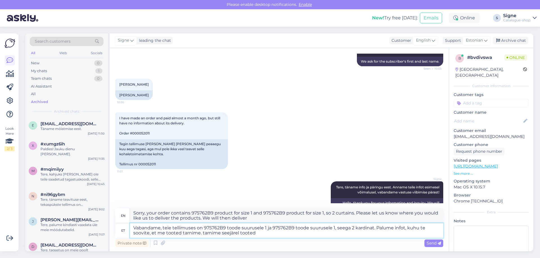
type textarea "Vabandame, teie tellimuses on 975762B9 toode suurusele 1 ja 975762B9 toode suur…"
type textarea "We apologize, your order contains 975762B9 product for size 1 and 975762B9 prod…"
type textarea "Vabandame, teie tellimuses on 975762B9 toode suurusele 1 ja 975762B9 toode suur…"
type textarea "Sorry, your order contains 975762B9 product for size 1 and 975762B9 product for…"
type textarea "Vabandame, teie tellimuses on 975762B9 toode suurusele 1 ja 975762B9 toode suur…"
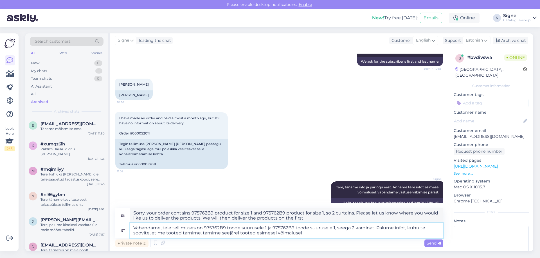
type textarea "We apologize, your order contains 975762B9 product for size 1 and 975762B9 prod…"
type textarea "Vabandame, teie tellimuses on 975762B9 toode suurusele 1 ja 975762B9 toode suur…"
type textarea "We apologize, your order contains 975762B9 product for size 1 and 975762B9 prod…"
type textarea "Vabandame, teie tellimuses on 975762B9 toode suurusele 1 ja 975762B9 toode suur…"
type textarea "We apologize, your order contains 975762B9 product for size 1 and 975762B9 prod…"
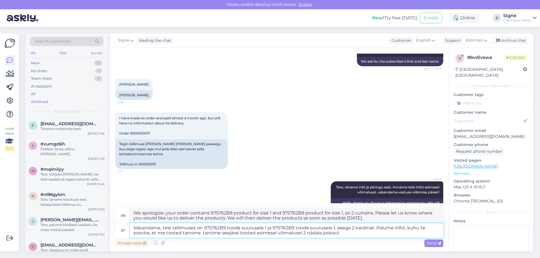
type textarea "Vabandame, teie tellimuses on 975762B9 toode suurusele 1 ja 975762B9 toode suur…"
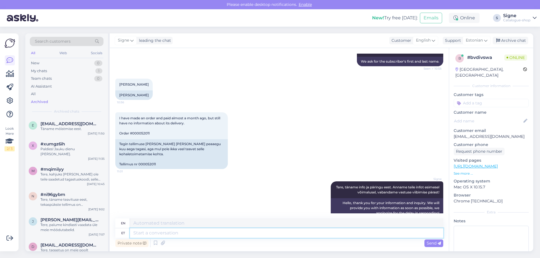
scroll to position [193, 0]
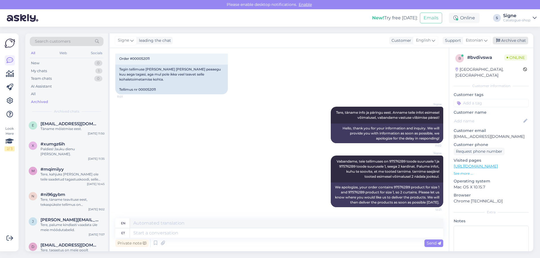
click at [507, 39] on div "Archive chat" at bounding box center [510, 41] width 35 height 8
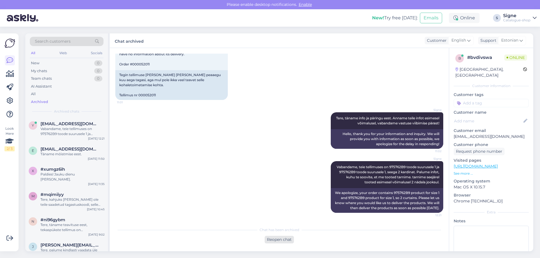
click at [275, 241] on div "Reopen chat" at bounding box center [279, 240] width 29 height 8
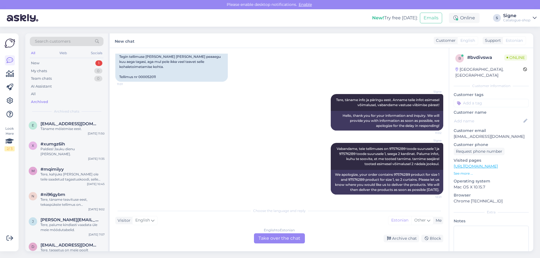
scroll to position [206, 0]
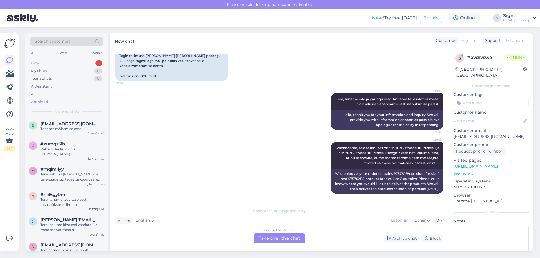
click at [48, 64] on div "New 1" at bounding box center [67, 63] width 74 height 8
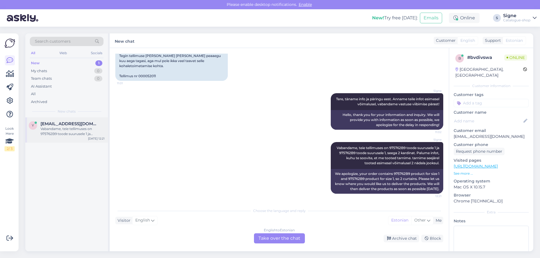
click at [60, 129] on div "Vabandame, teie tellimuses on 975762B9 toode suurusele 1 ja 975762B9 toode suur…" at bounding box center [72, 132] width 64 height 10
click at [278, 239] on div "English to Estonian Take over the chat" at bounding box center [279, 239] width 51 height 10
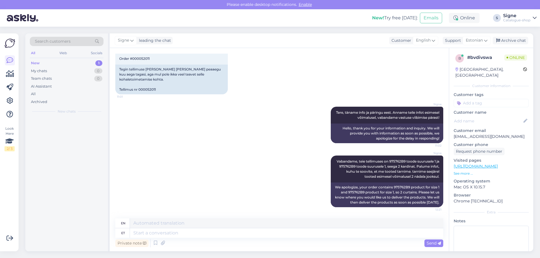
scroll to position [193, 0]
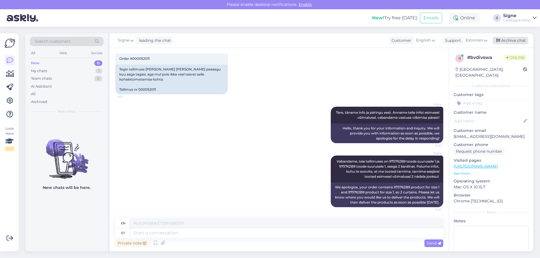
click at [512, 41] on div "Archive chat" at bounding box center [510, 41] width 35 height 8
